Goal: Task Accomplishment & Management: Complete application form

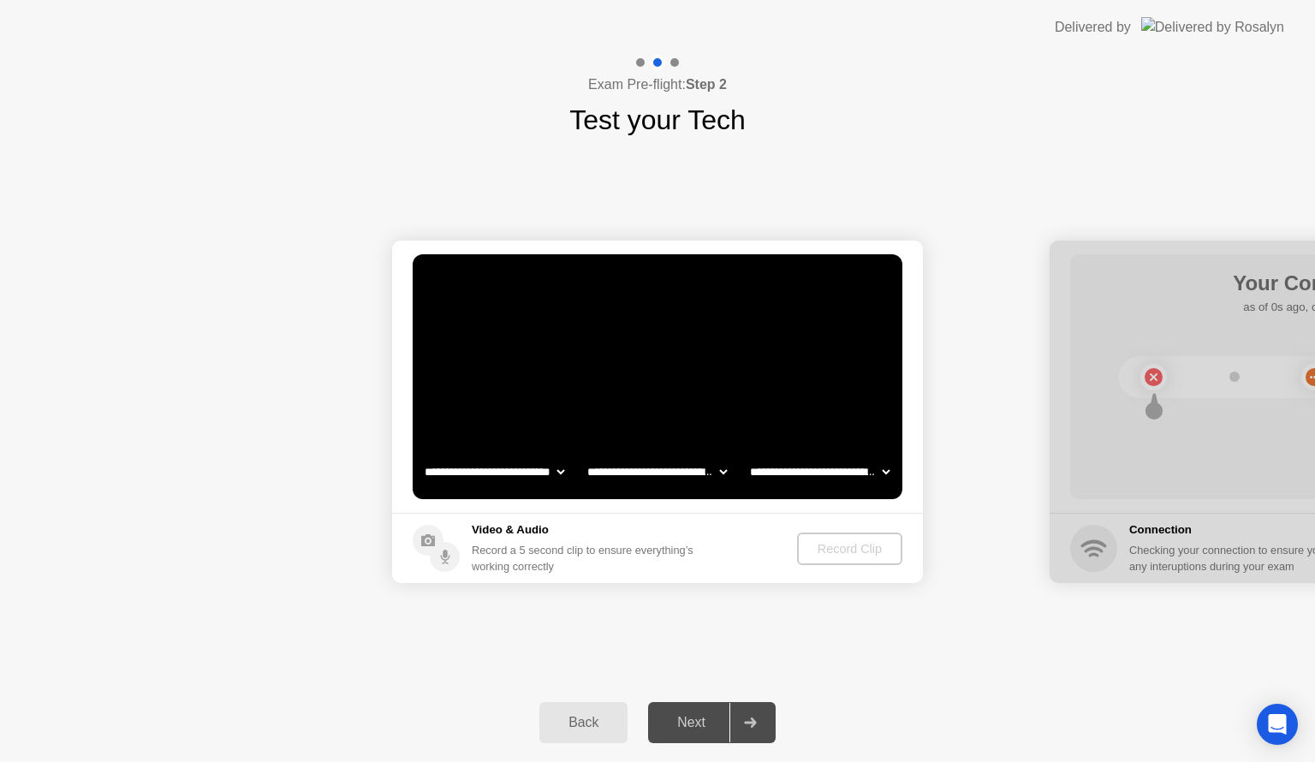
select select "**********"
select select "*******"
click at [854, 561] on button "Record Clip" at bounding box center [850, 548] width 104 height 33
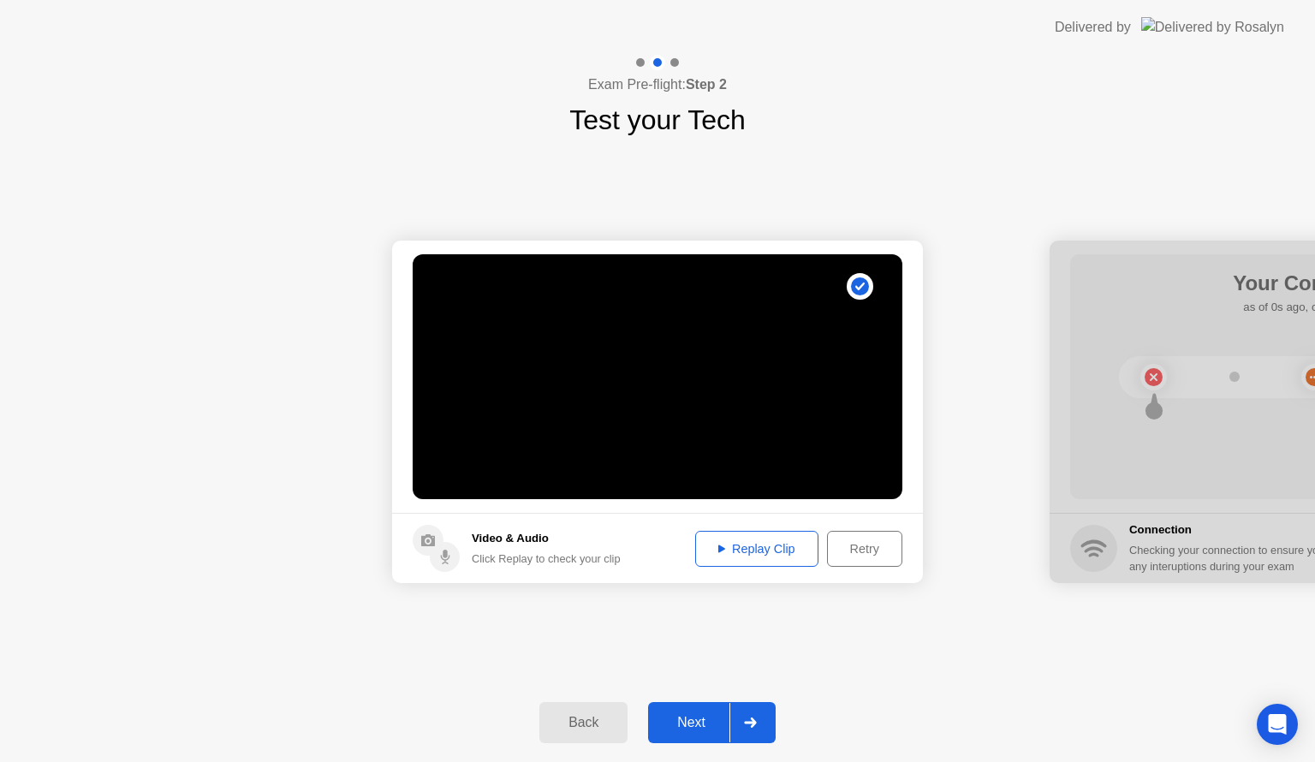
click at [774, 545] on div "Replay Clip" at bounding box center [756, 549] width 111 height 14
click at [717, 721] on div "Next" at bounding box center [691, 722] width 76 height 15
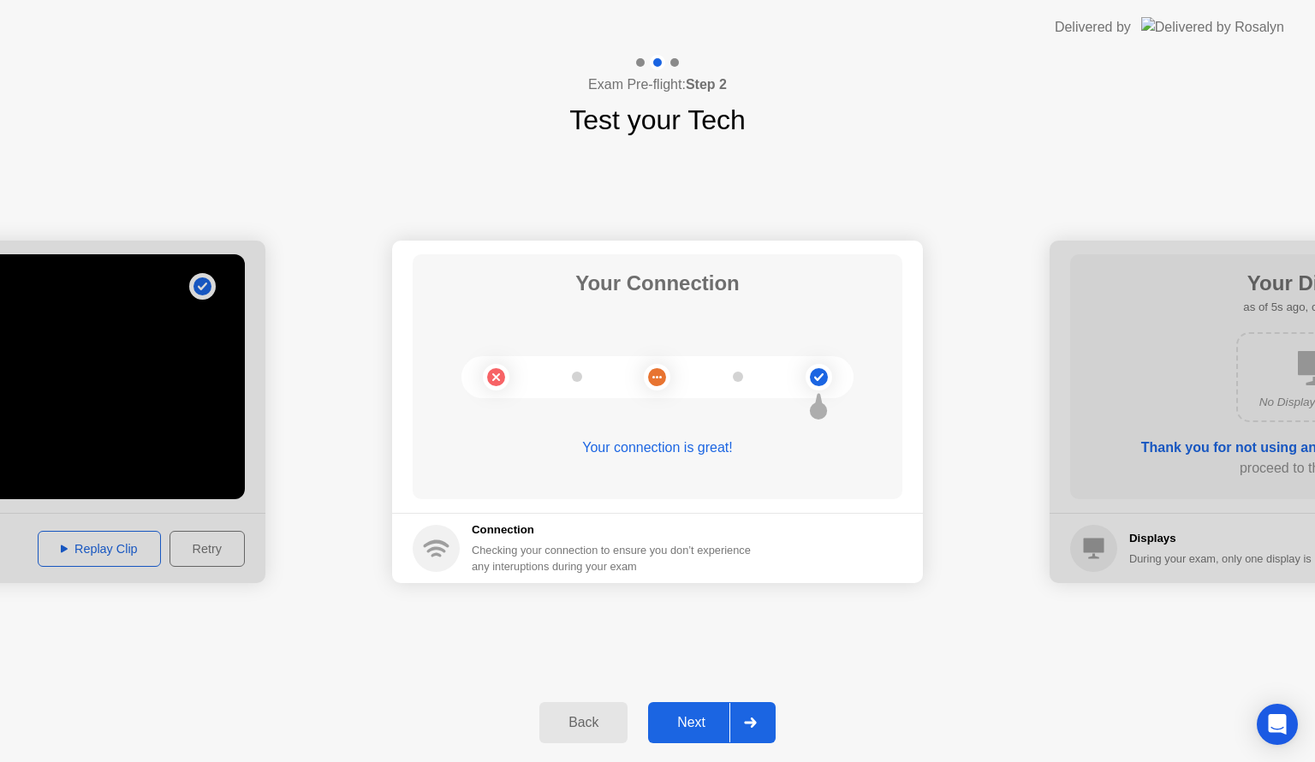
click at [715, 720] on div "Next" at bounding box center [691, 722] width 76 height 15
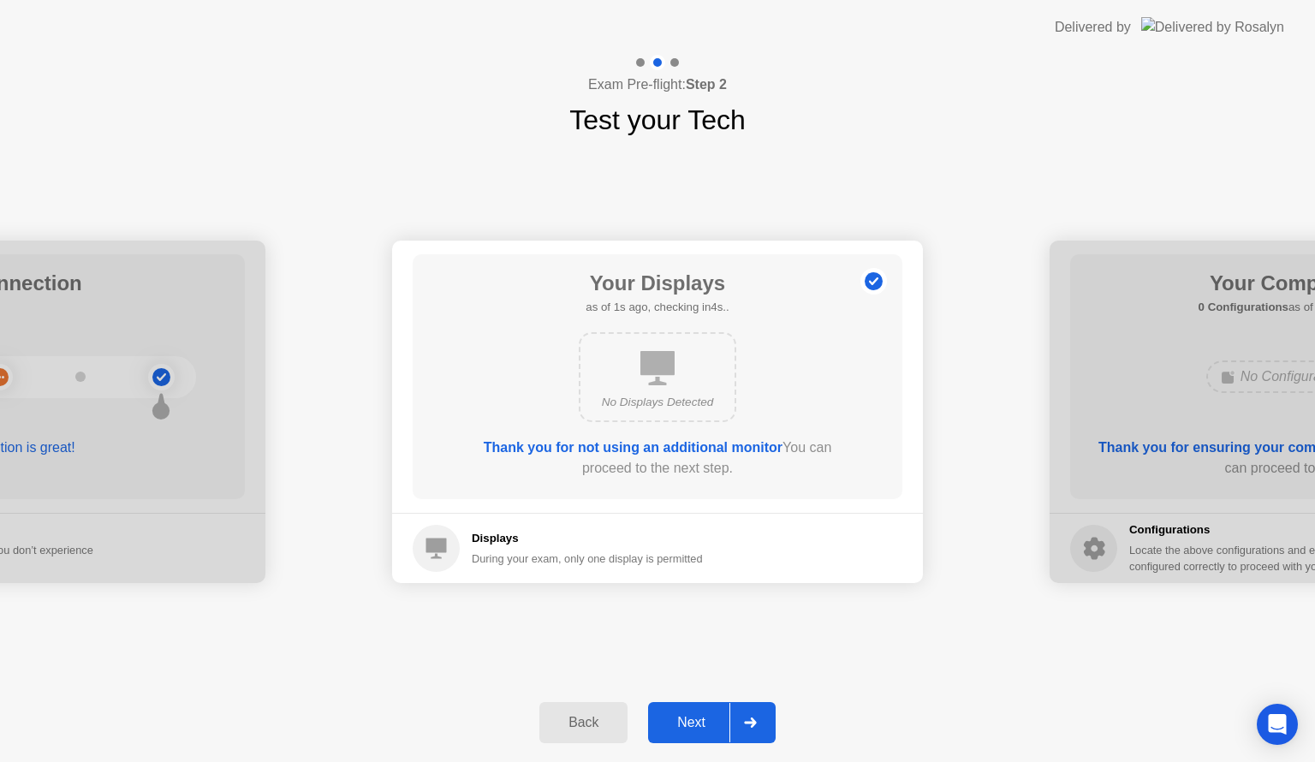
click at [715, 720] on div "Next" at bounding box center [691, 722] width 76 height 15
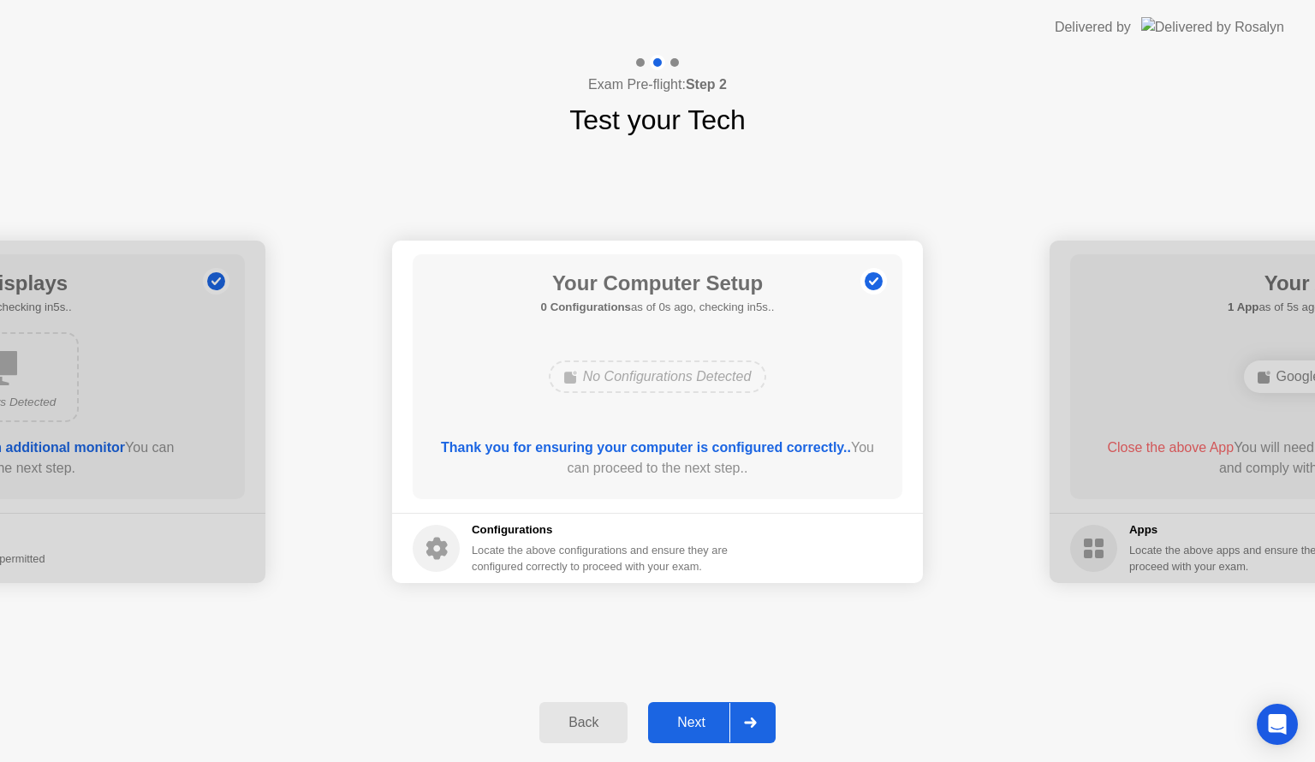
click at [715, 720] on div "Next" at bounding box center [691, 722] width 76 height 15
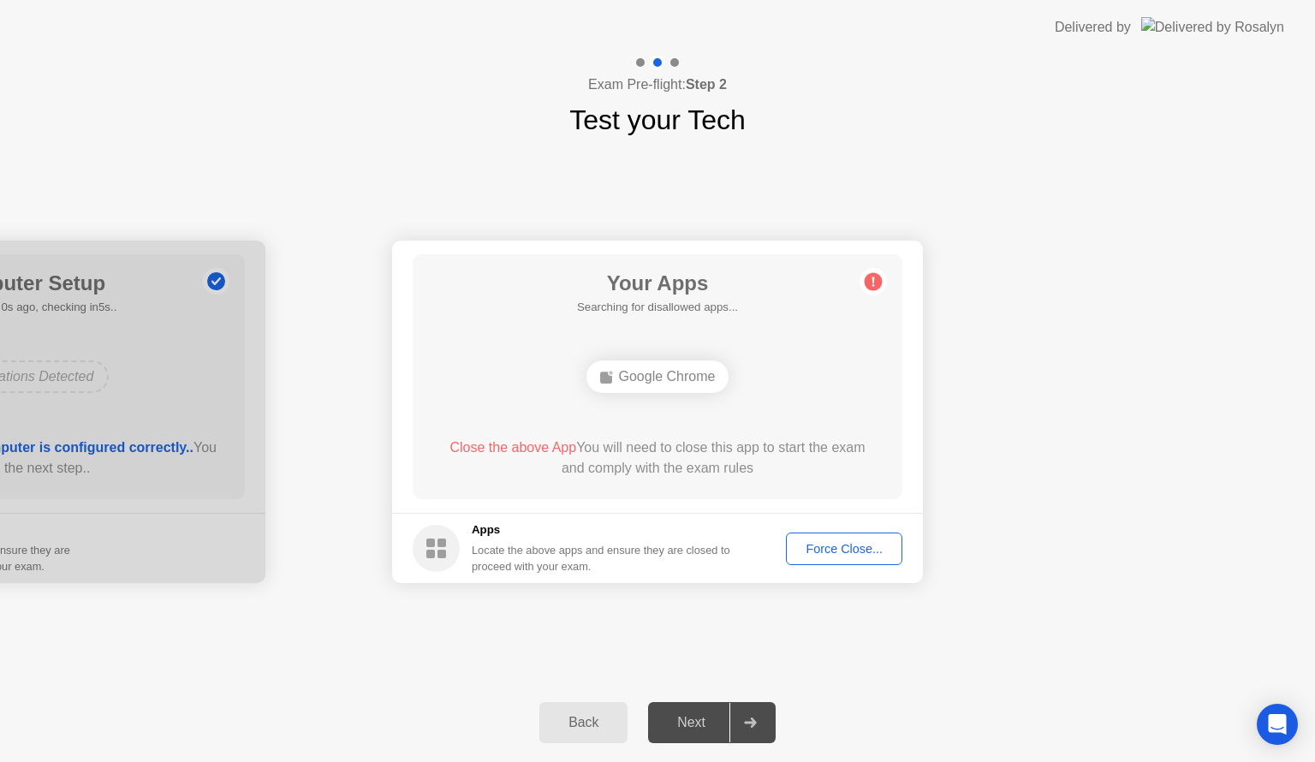
click at [868, 558] on button "Force Close..." at bounding box center [844, 548] width 116 height 33
click at [835, 544] on div "Force Close..." at bounding box center [844, 549] width 104 height 14
click at [861, 542] on div "Force Close..." at bounding box center [844, 549] width 104 height 14
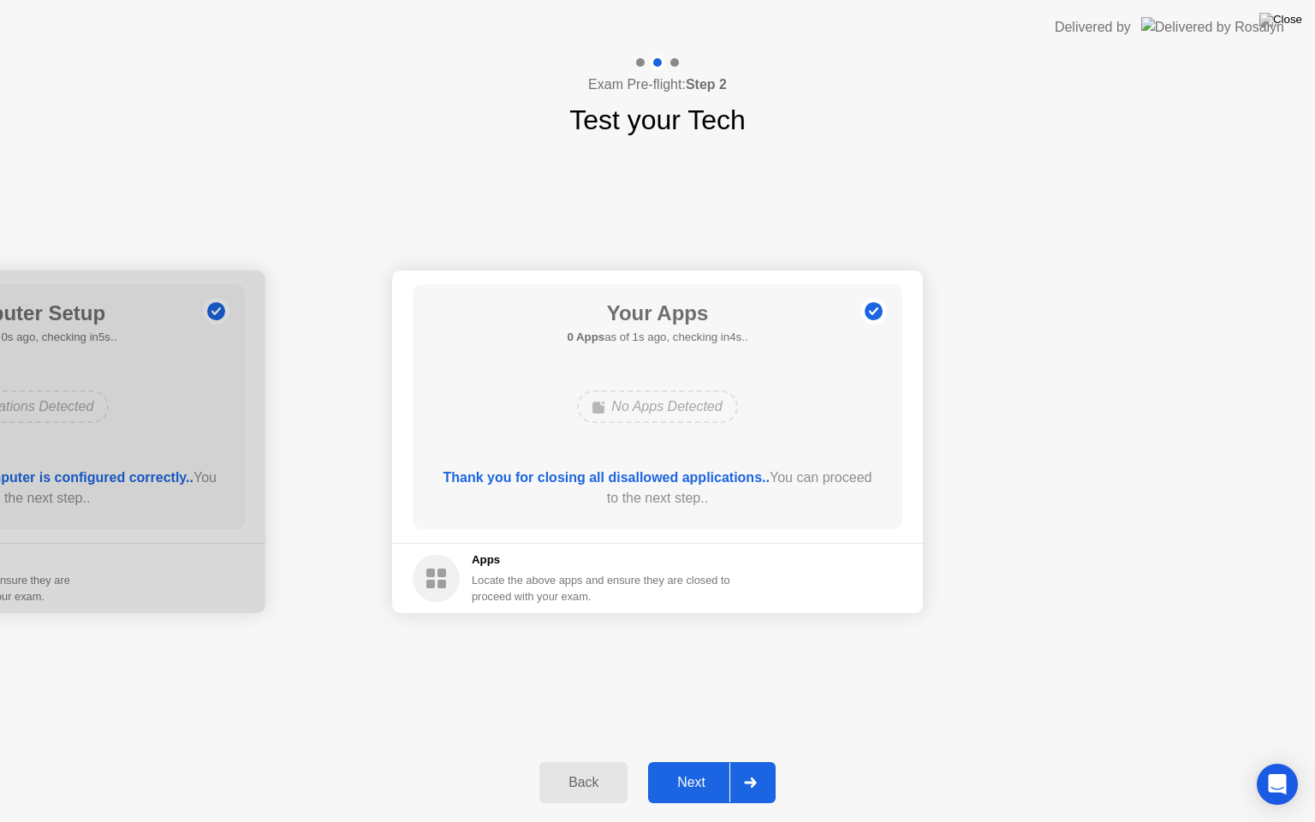
click at [709, 761] on div "Next" at bounding box center [691, 782] width 76 height 15
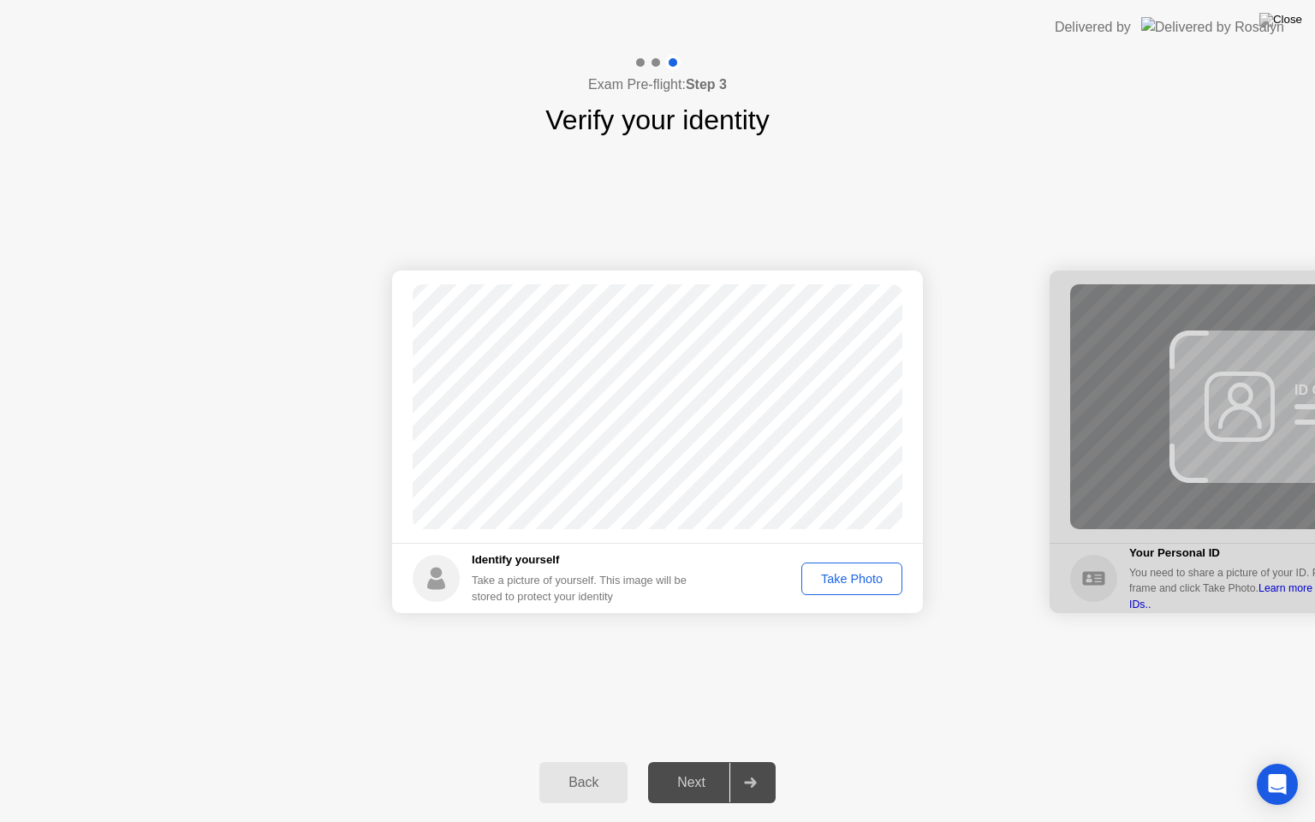
click at [873, 582] on div "Take Photo" at bounding box center [851, 579] width 89 height 14
click at [696, 761] on div "Next" at bounding box center [691, 782] width 76 height 15
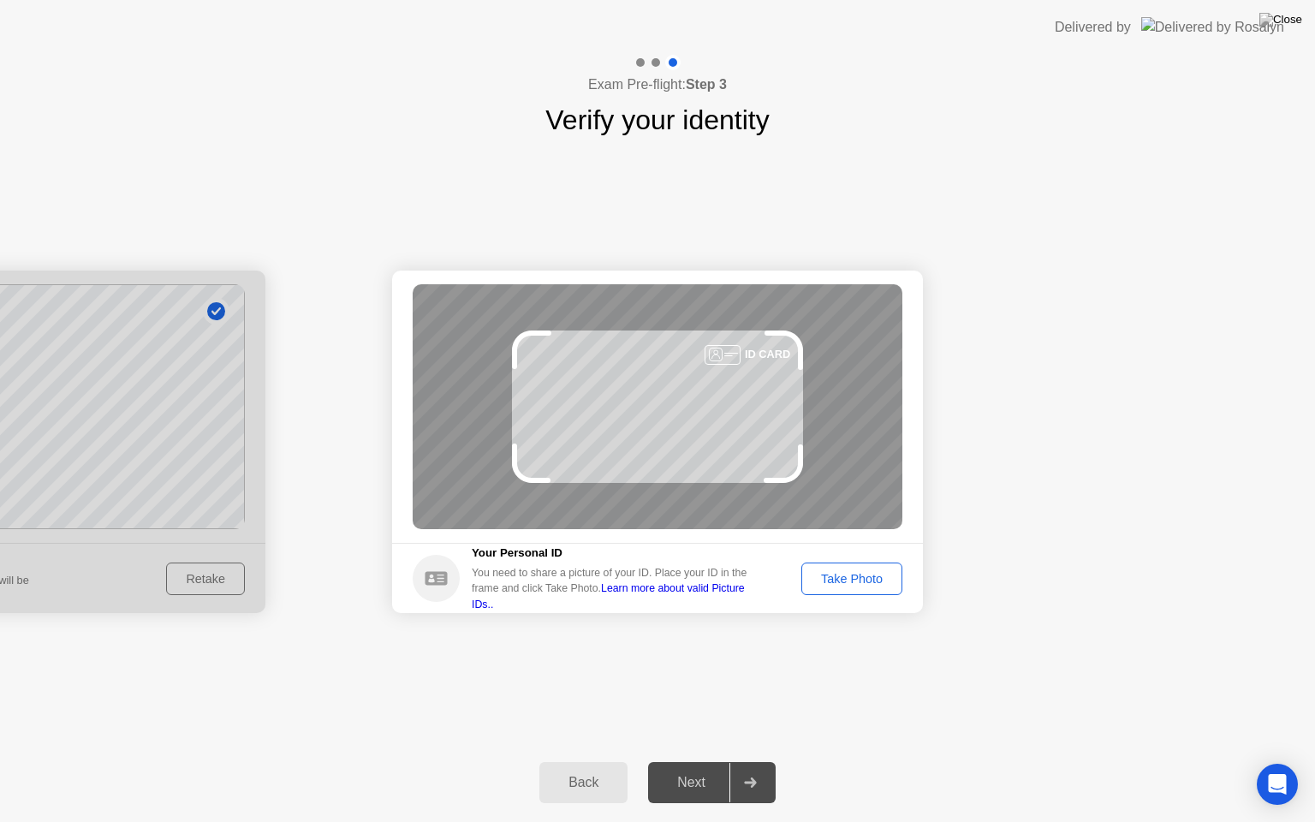
click at [846, 561] on footer "Your Personal ID You need to share a picture of your ID. Place your ID in the f…" at bounding box center [657, 578] width 531 height 70
click at [864, 578] on div "Take Photo" at bounding box center [851, 579] width 89 height 14
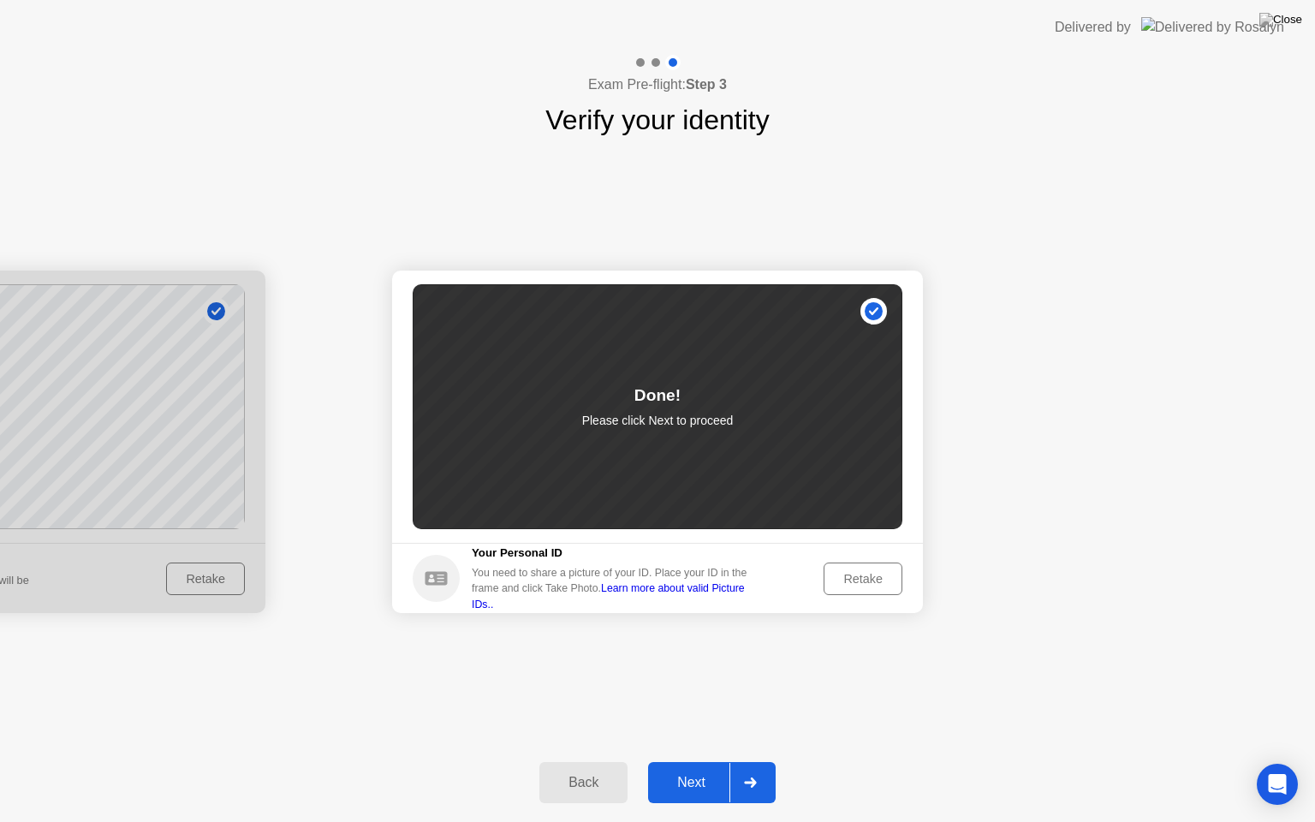
click at [689, 761] on div "Next" at bounding box center [691, 782] width 76 height 15
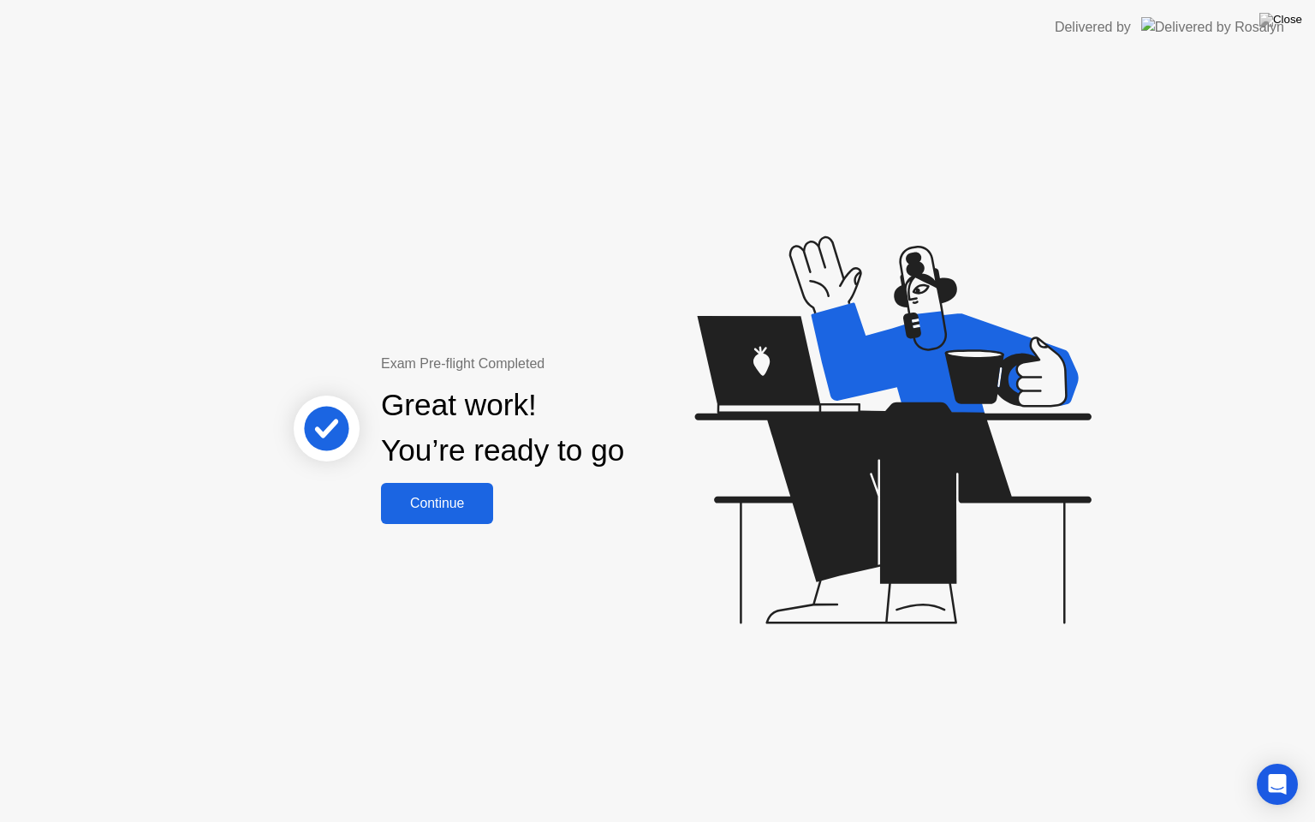
click at [442, 503] on div "Continue" at bounding box center [437, 503] width 102 height 15
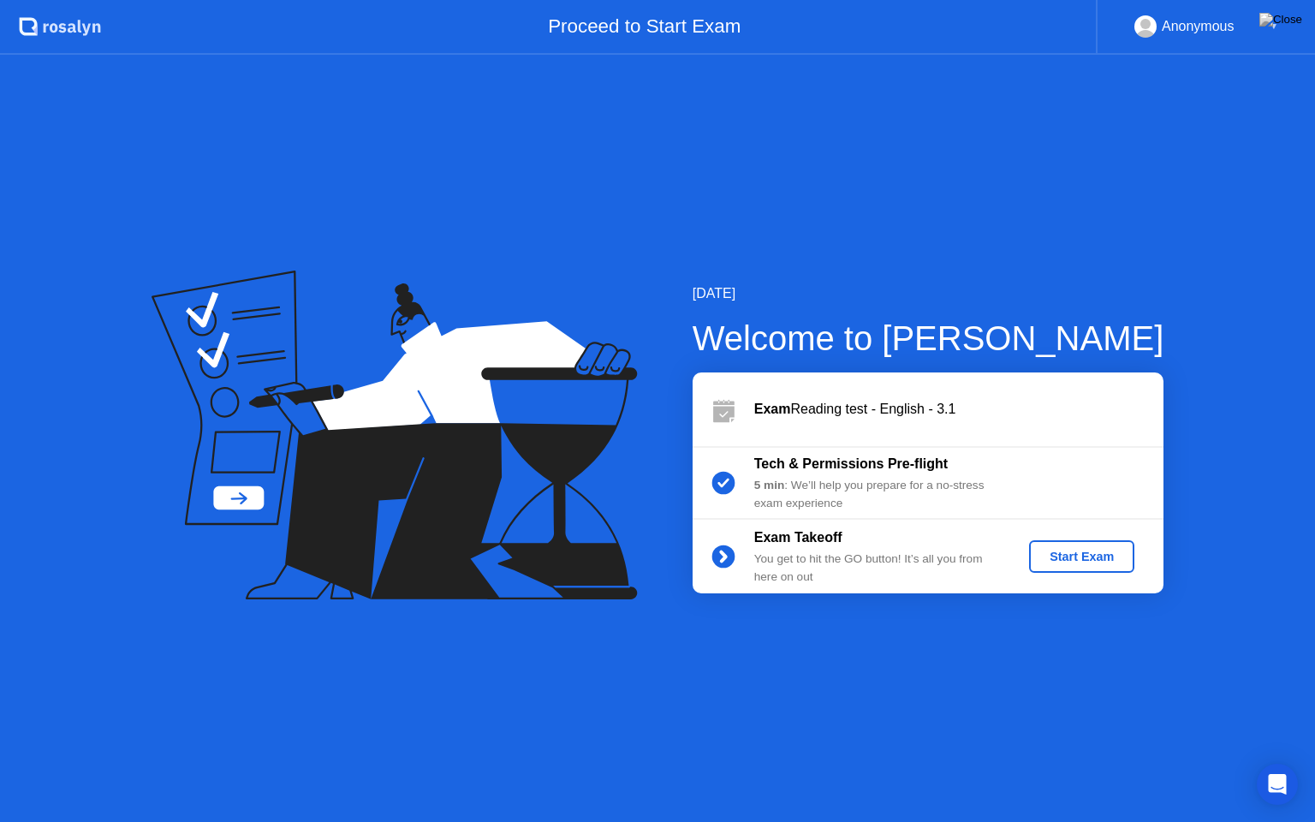
click at [1109, 555] on div "Start Exam" at bounding box center [1082, 556] width 92 height 14
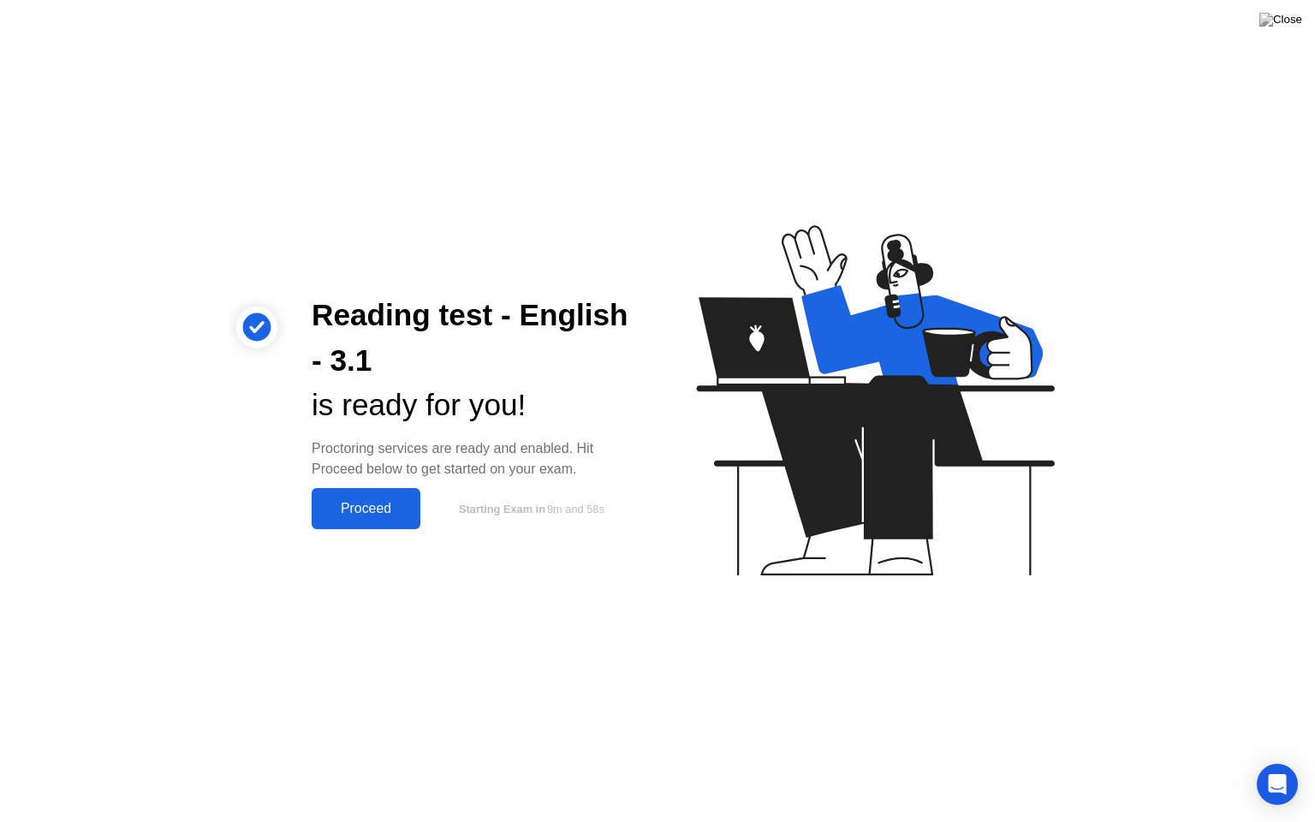
click at [359, 516] on div "Proceed" at bounding box center [366, 508] width 98 height 15
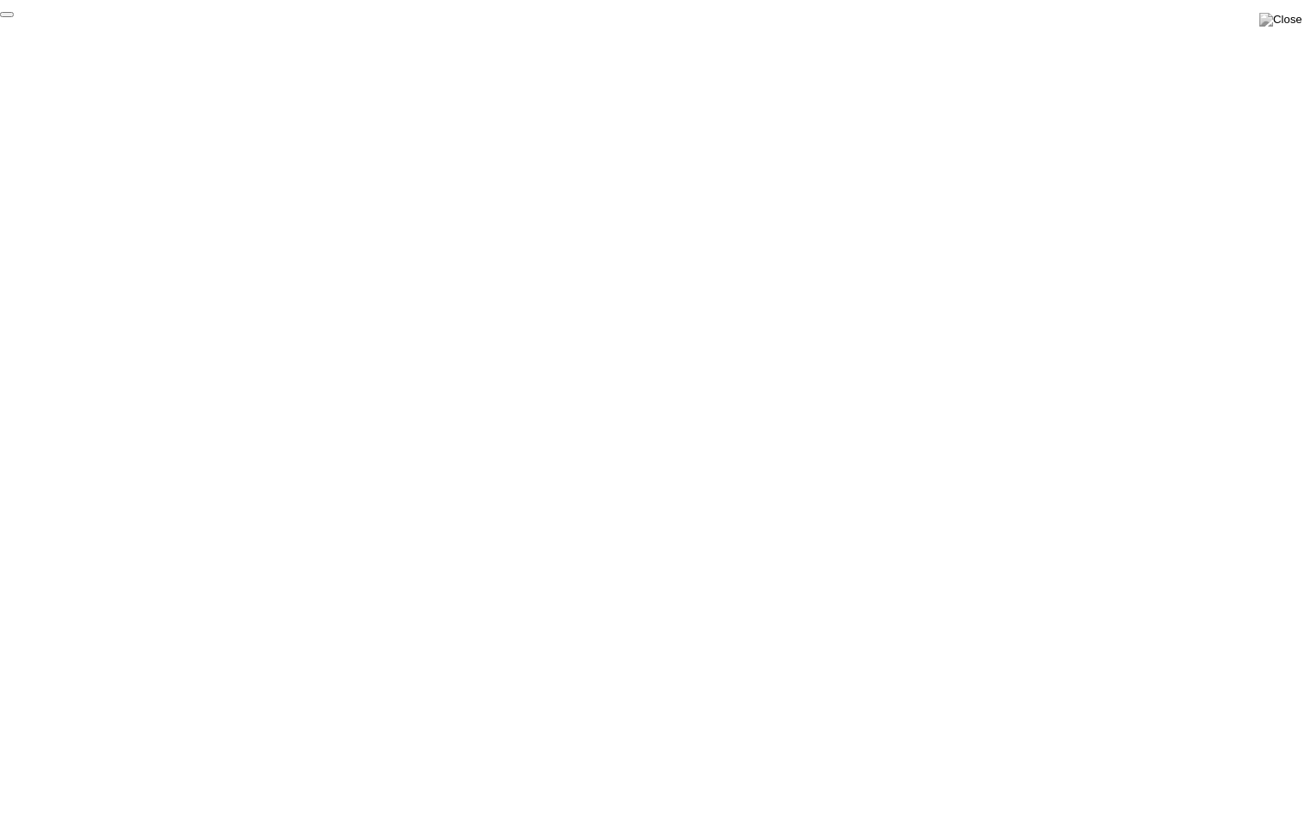
click div "End Proctoring Session"
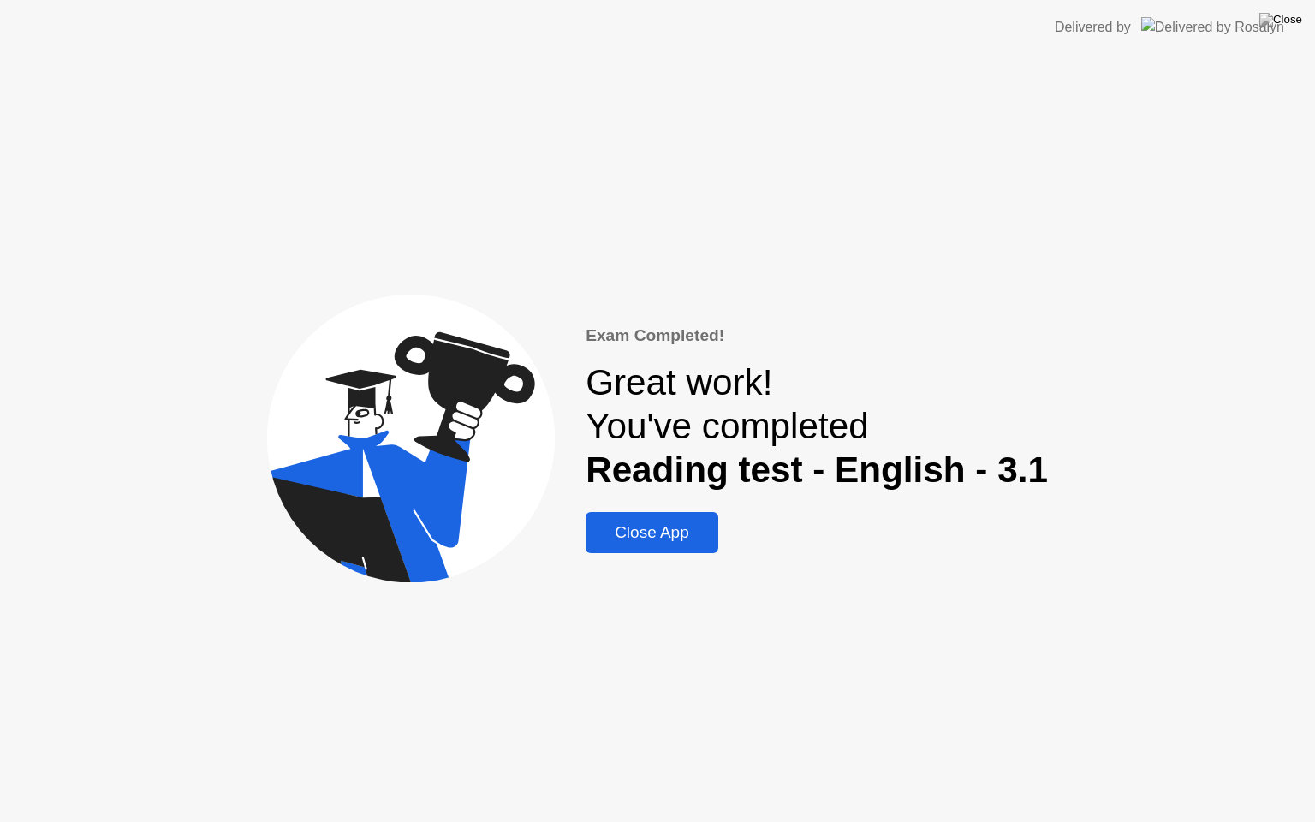
click at [674, 538] on div "Close App" at bounding box center [652, 532] width 122 height 19
